Goal: Information Seeking & Learning: Learn about a topic

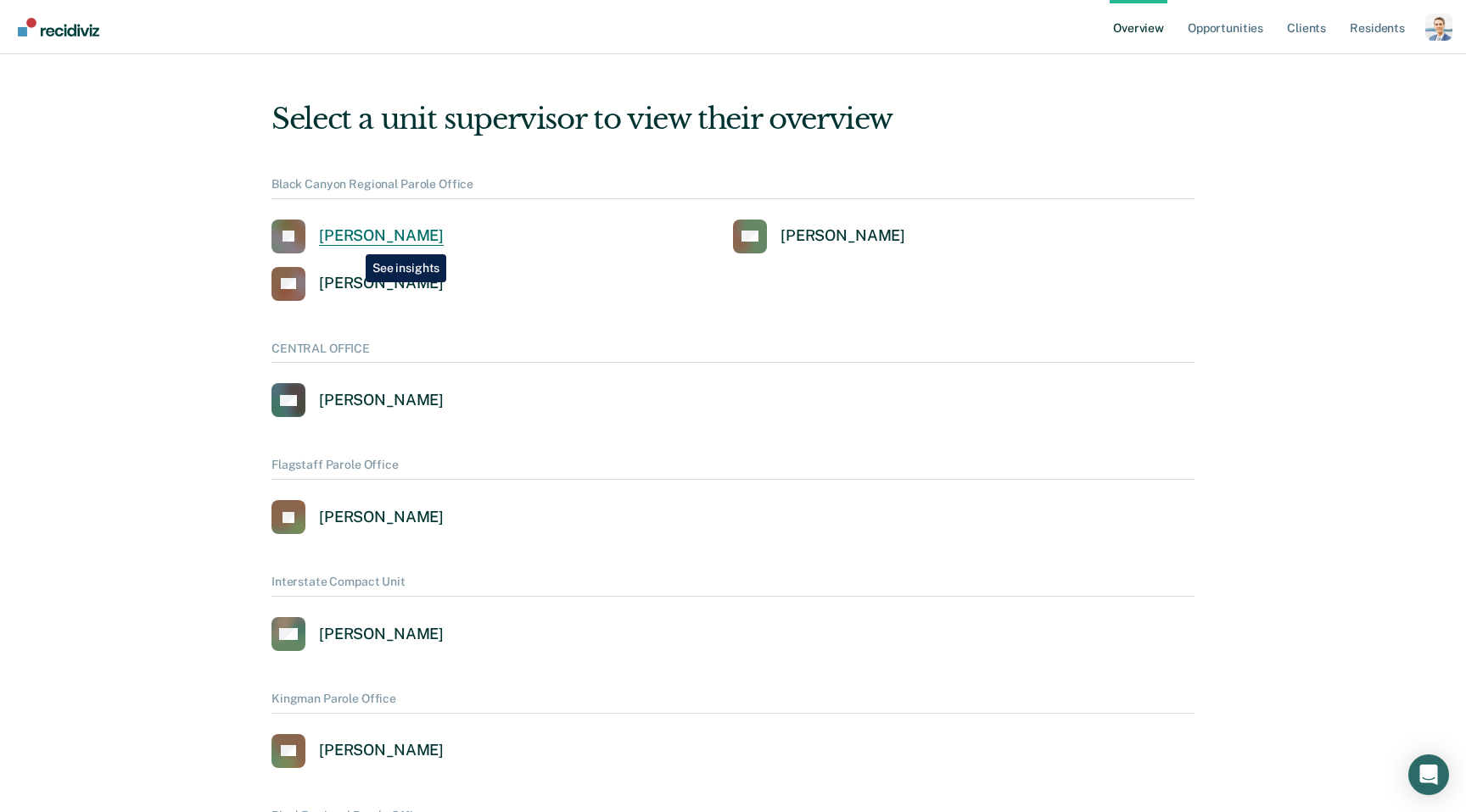
click at [353, 242] on div "[PERSON_NAME]" at bounding box center [382, 236] width 125 height 20
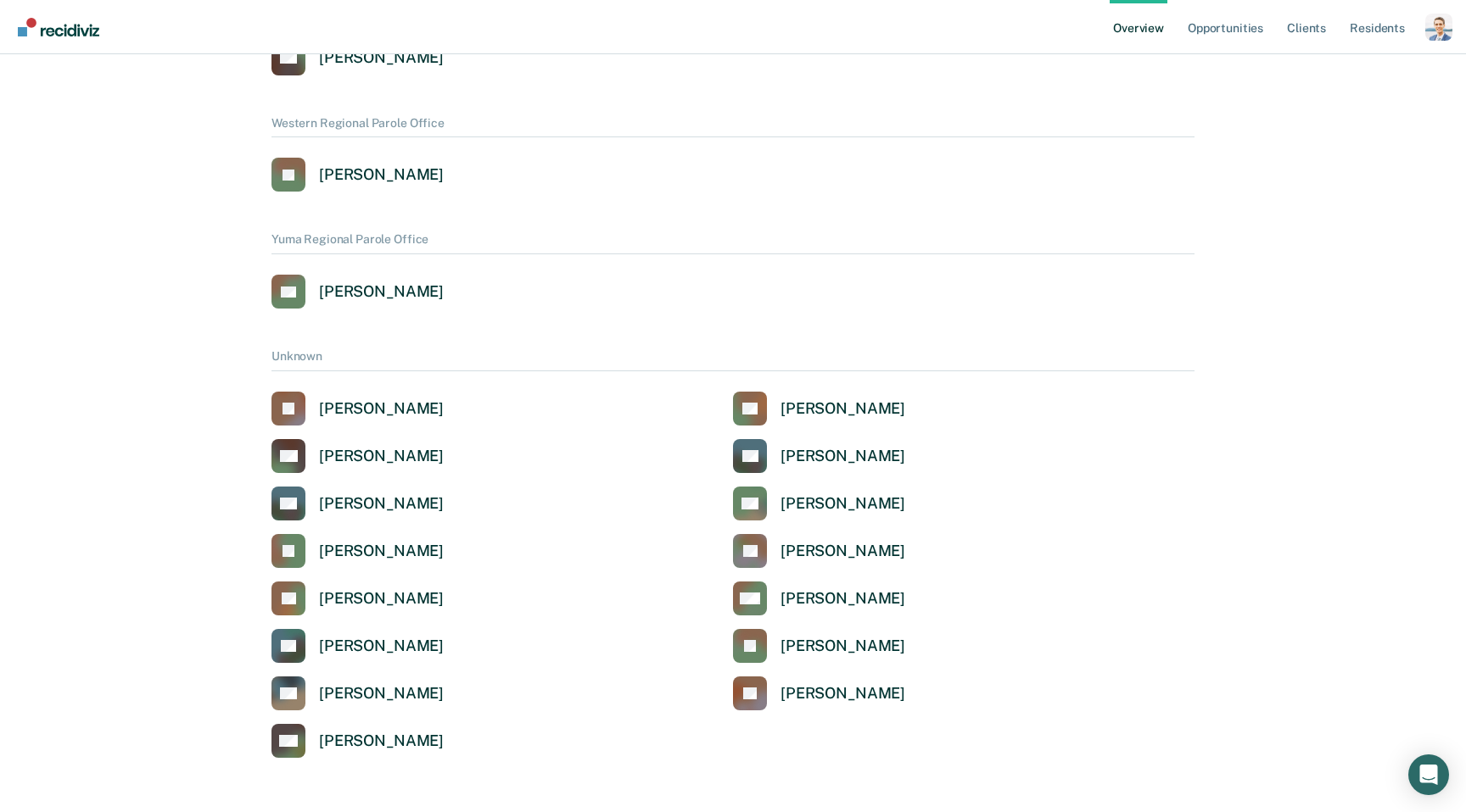
scroll to position [1389, 0]
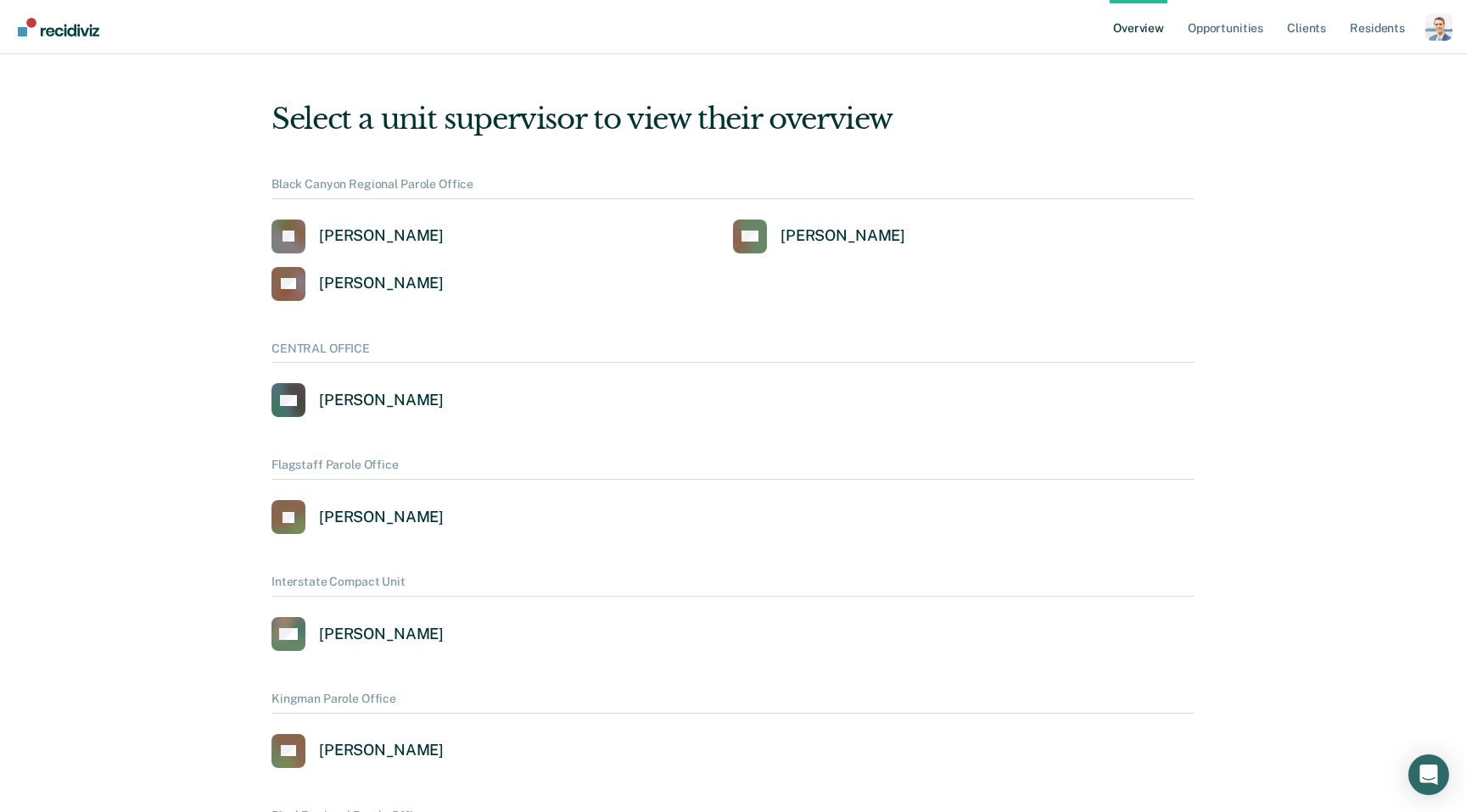
scroll to position [929, 0]
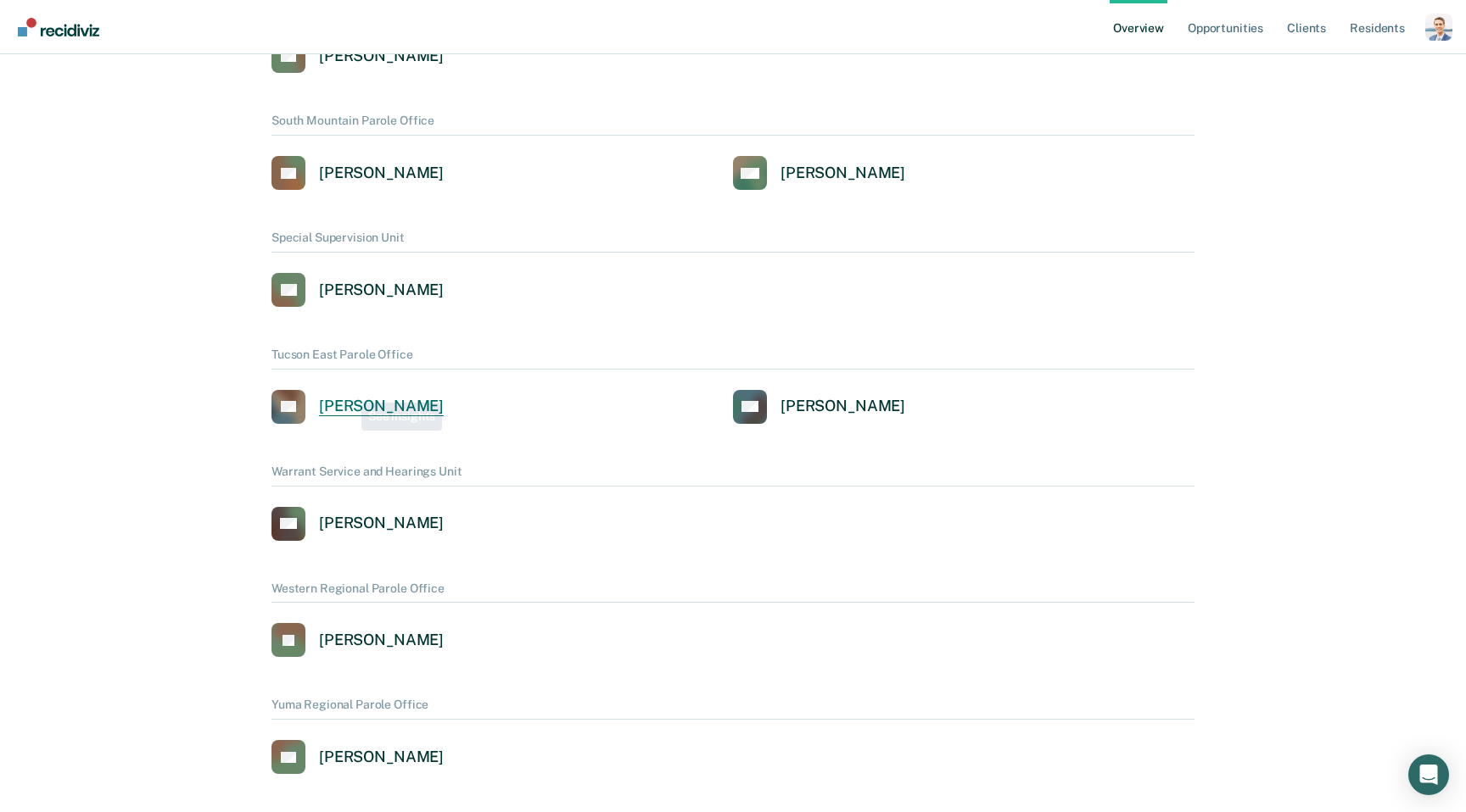
click at [347, 391] on link "AL [PERSON_NAME]" at bounding box center [357, 407] width 172 height 34
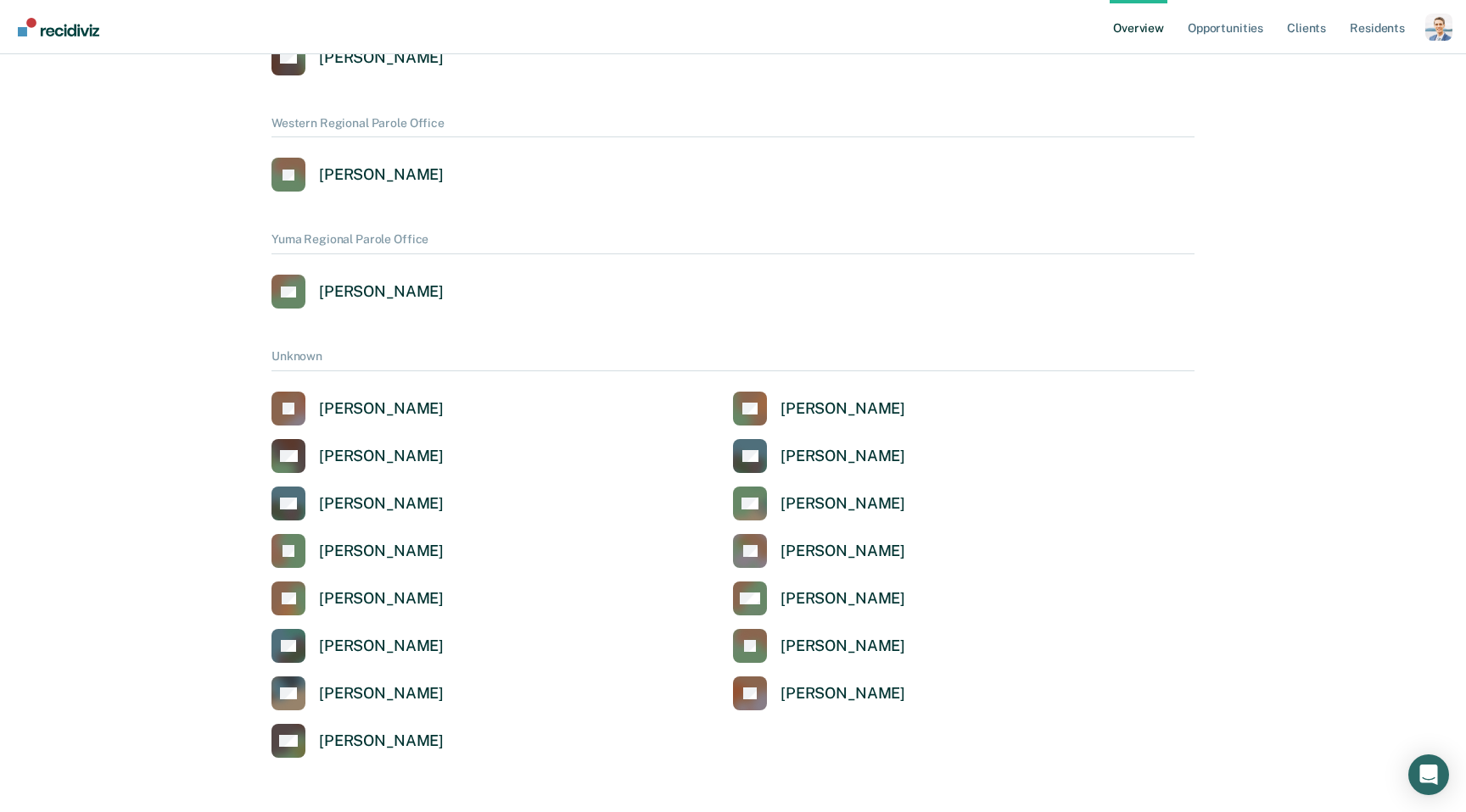
click at [387, 303] on link "ES [PERSON_NAME]" at bounding box center [357, 291] width 172 height 34
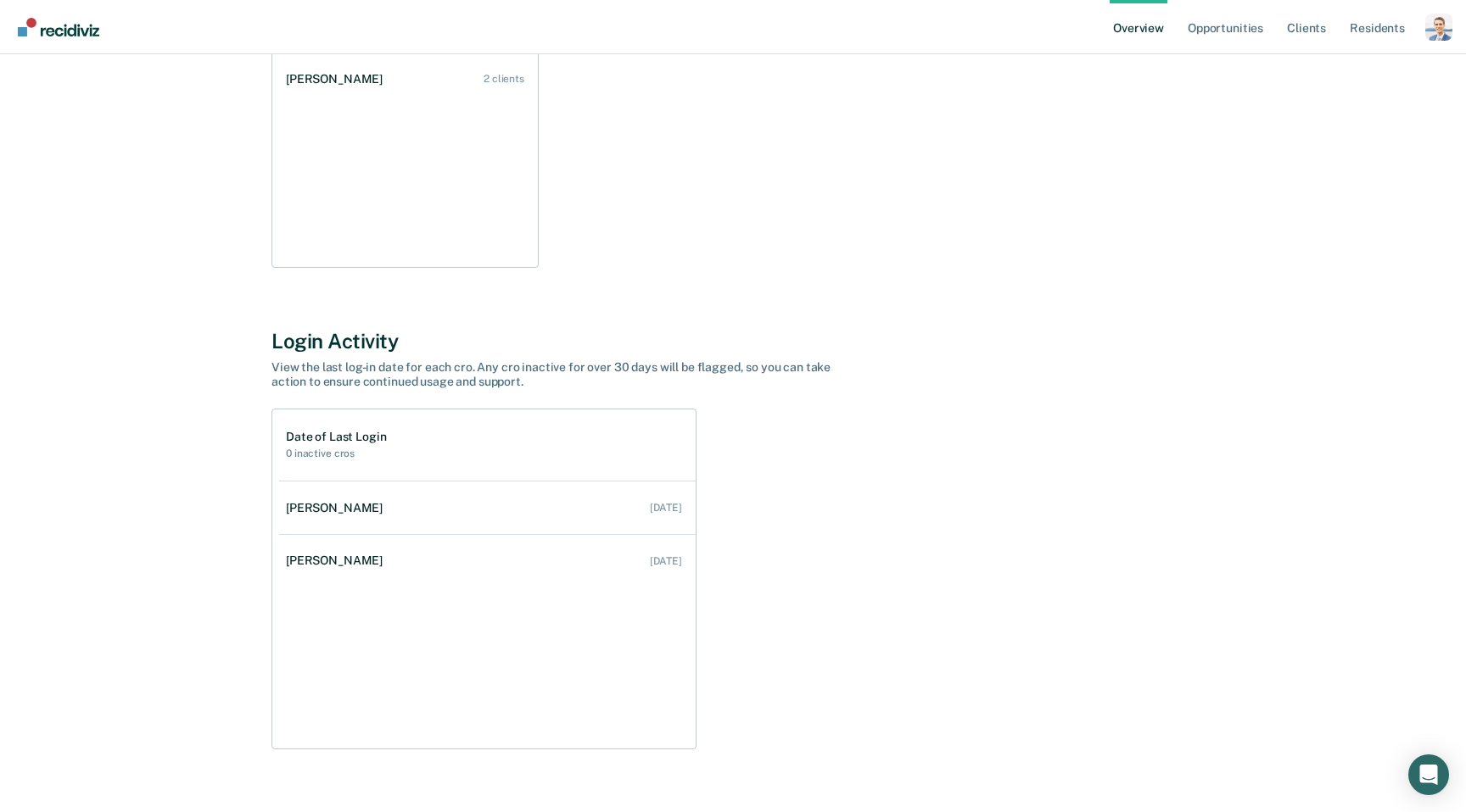
scroll to position [323, 0]
